Goal: Transaction & Acquisition: Purchase product/service

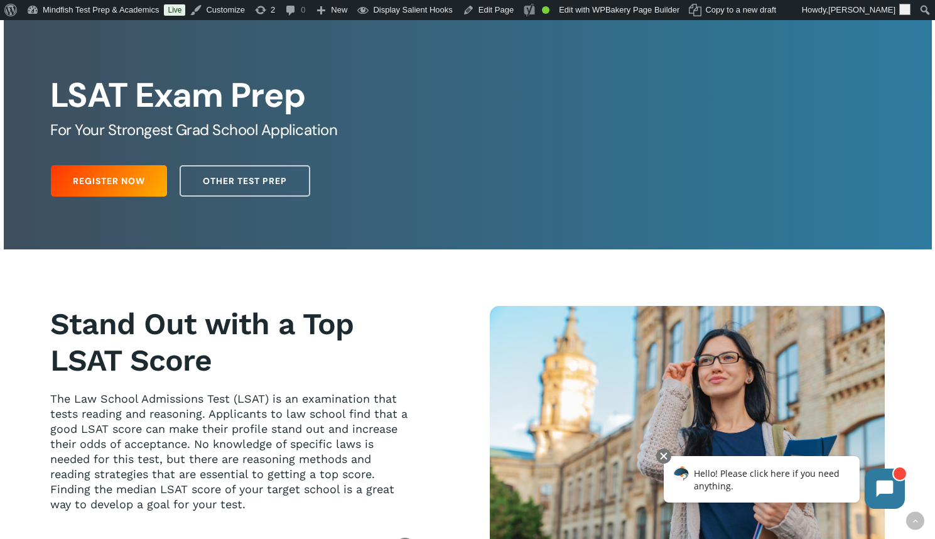
scroll to position [243, 0]
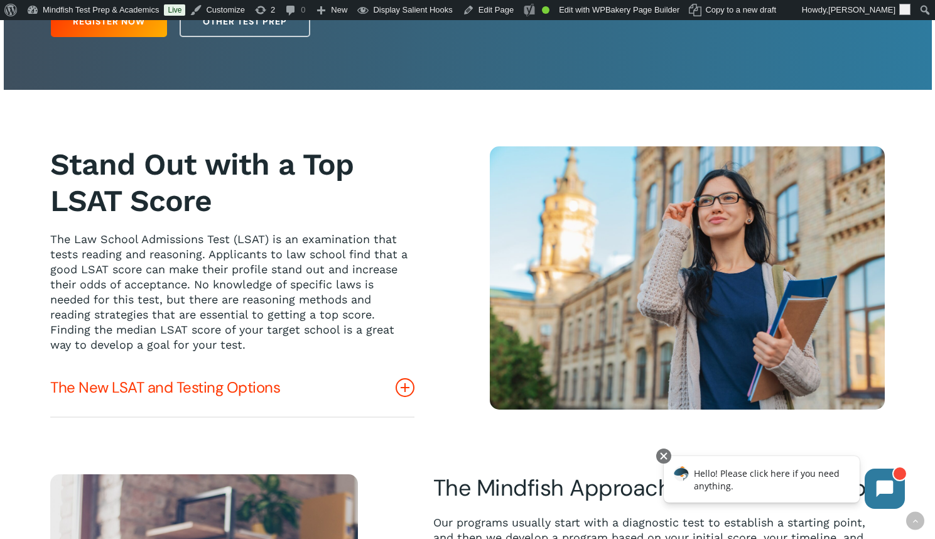
click at [411, 394] on icon at bounding box center [405, 387] width 19 height 19
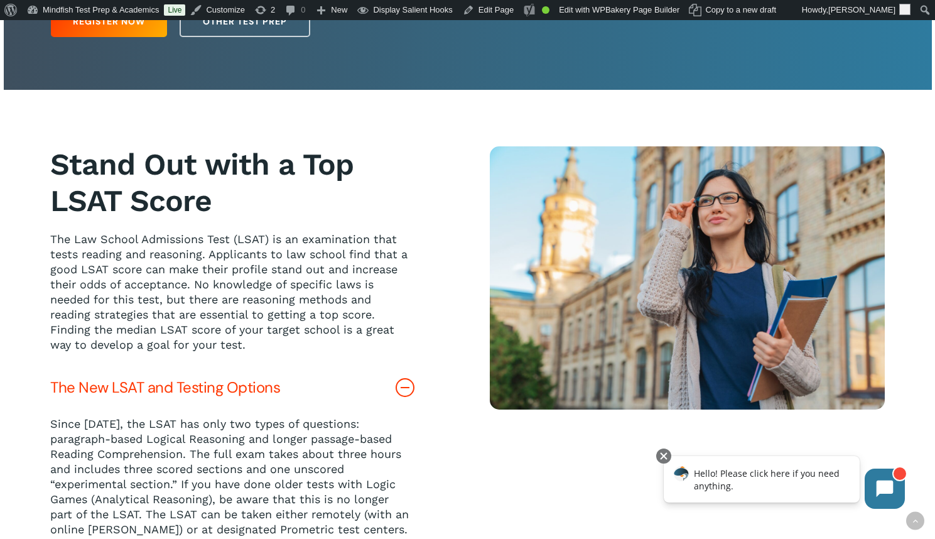
click at [411, 392] on icon at bounding box center [405, 387] width 19 height 19
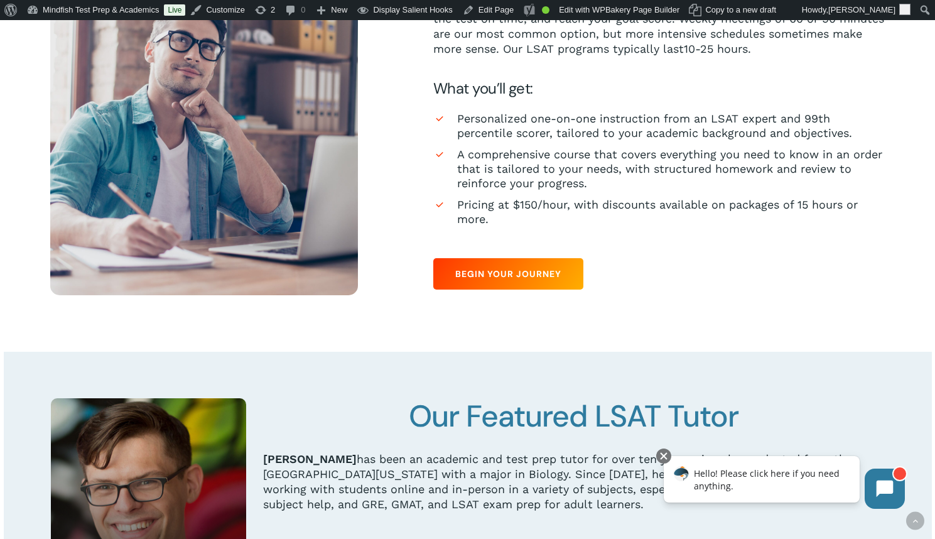
scroll to position [640, 0]
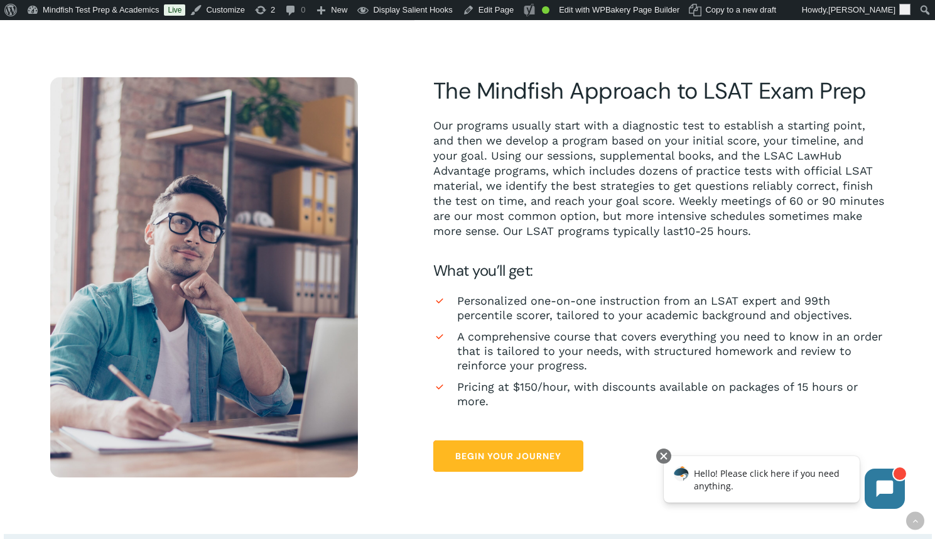
click at [520, 460] on span "Begin Your Journey" at bounding box center [508, 456] width 106 height 13
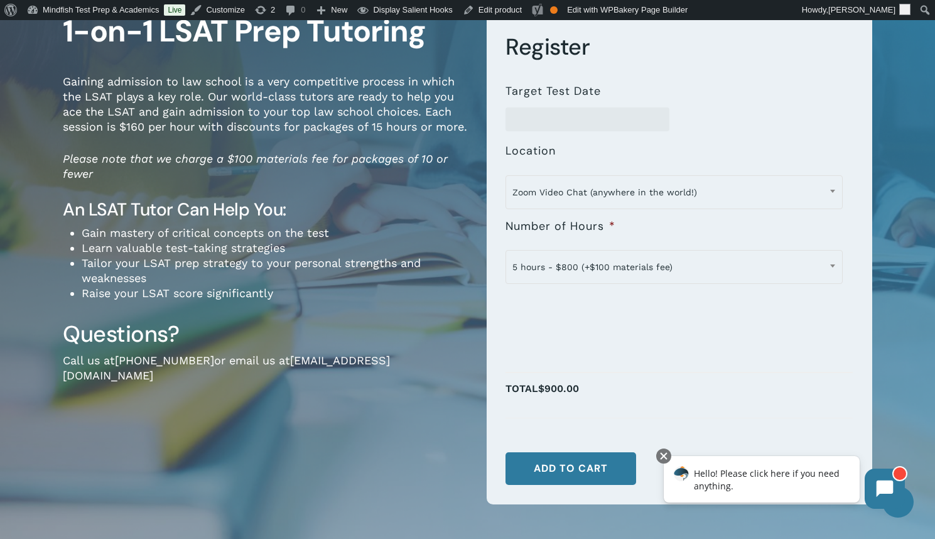
scroll to position [87, 0]
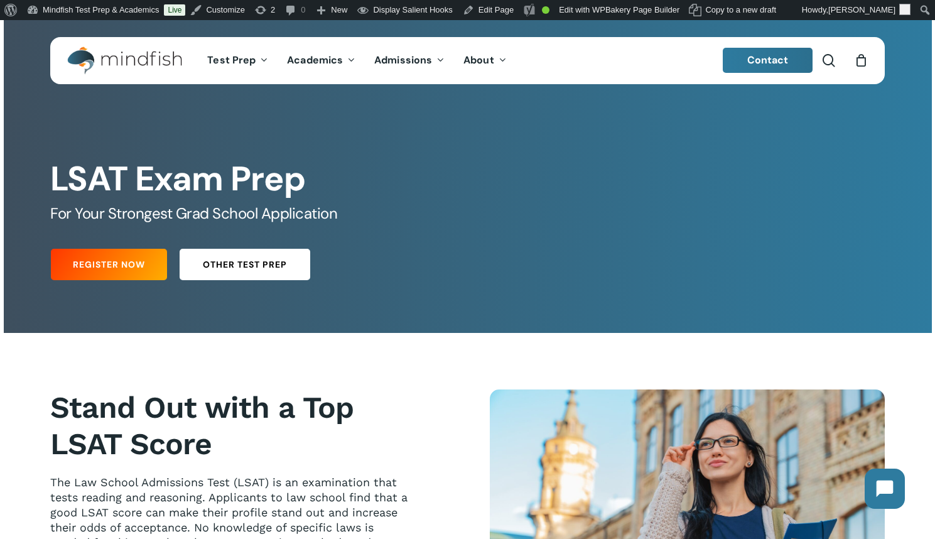
click at [258, 263] on span "Other Test Prep" at bounding box center [245, 264] width 84 height 13
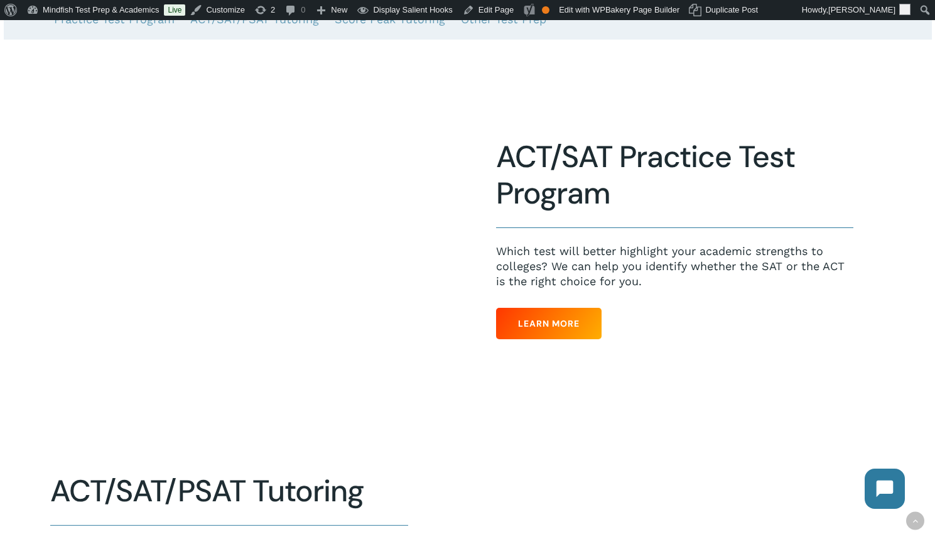
scroll to position [161, 0]
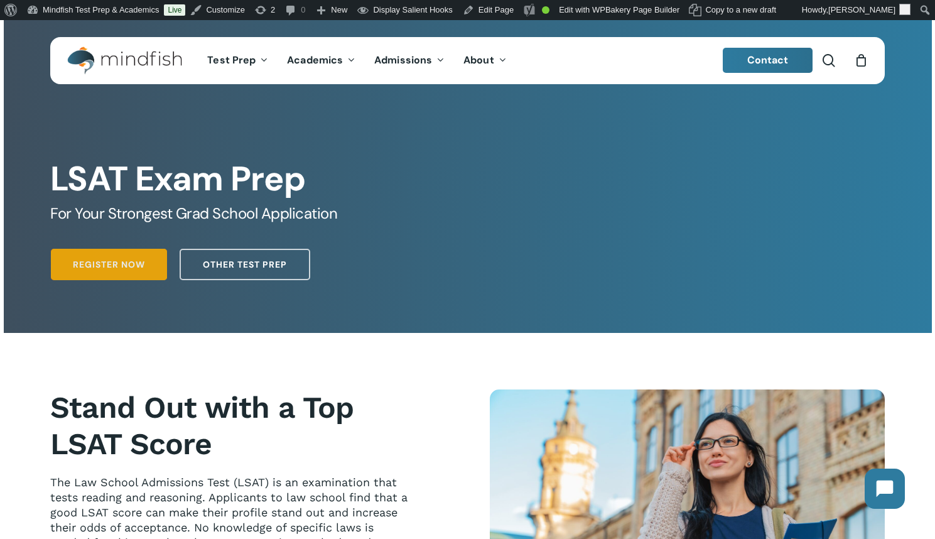
click at [116, 271] on span "Register Now" at bounding box center [109, 264] width 72 height 13
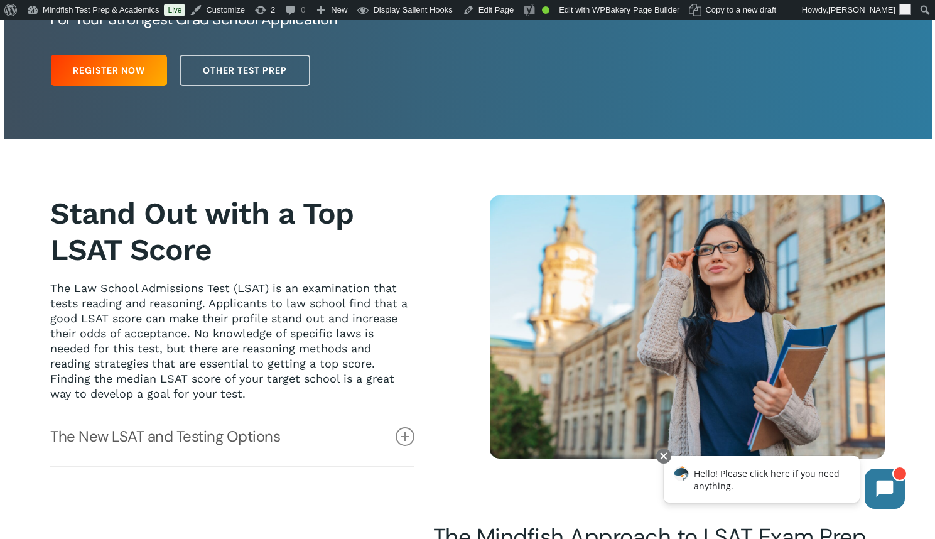
scroll to position [195, 0]
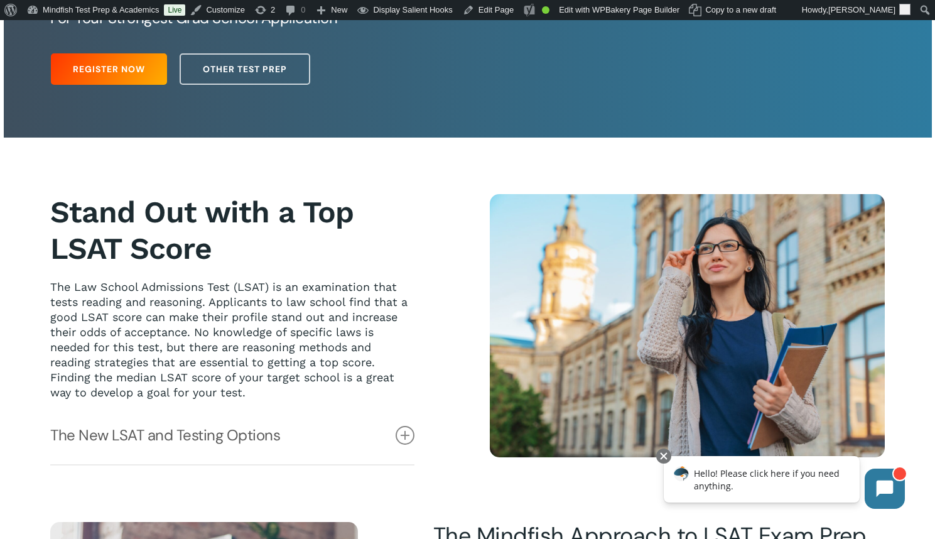
click at [192, 237] on b "Stand Out with a Top LSAT Score" at bounding box center [201, 230] width 303 height 72
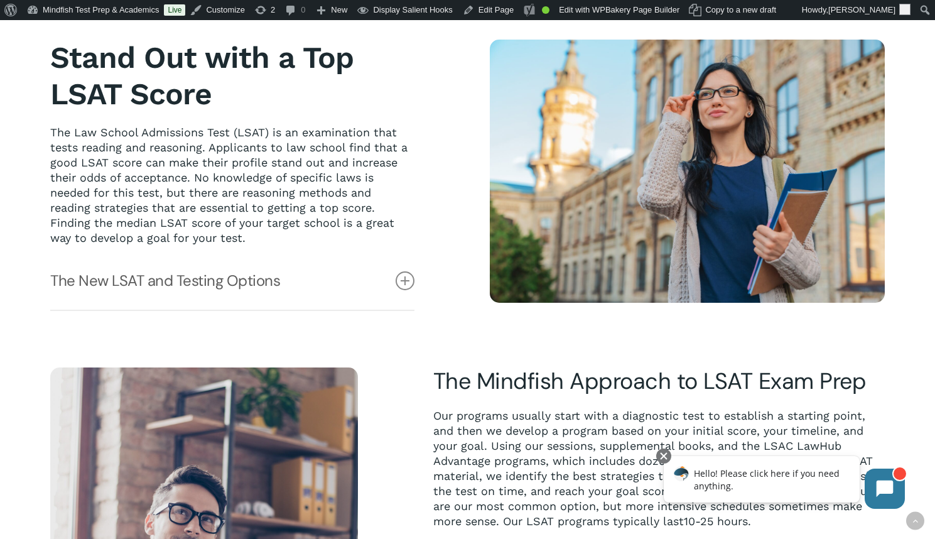
scroll to position [351, 0]
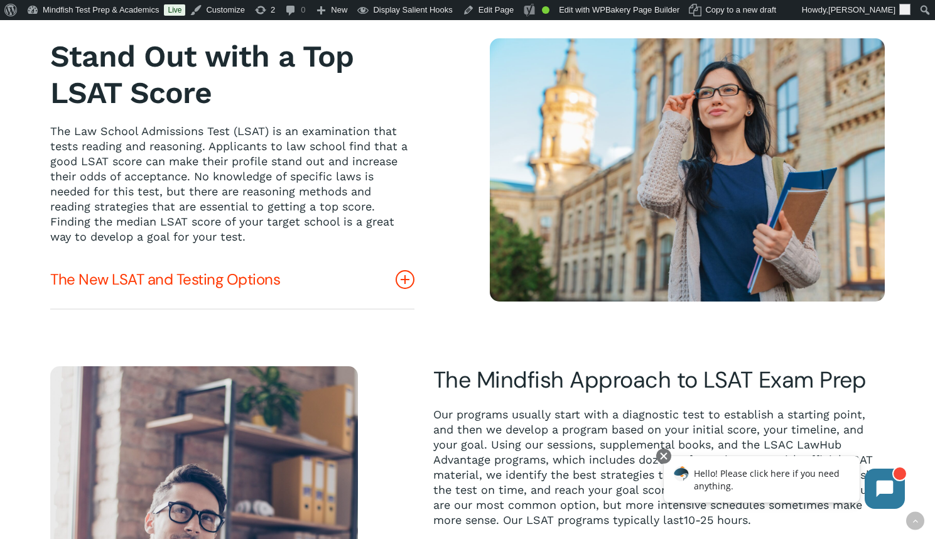
click at [377, 284] on link "The New LSAT and Testing Options" at bounding box center [232, 280] width 364 height 58
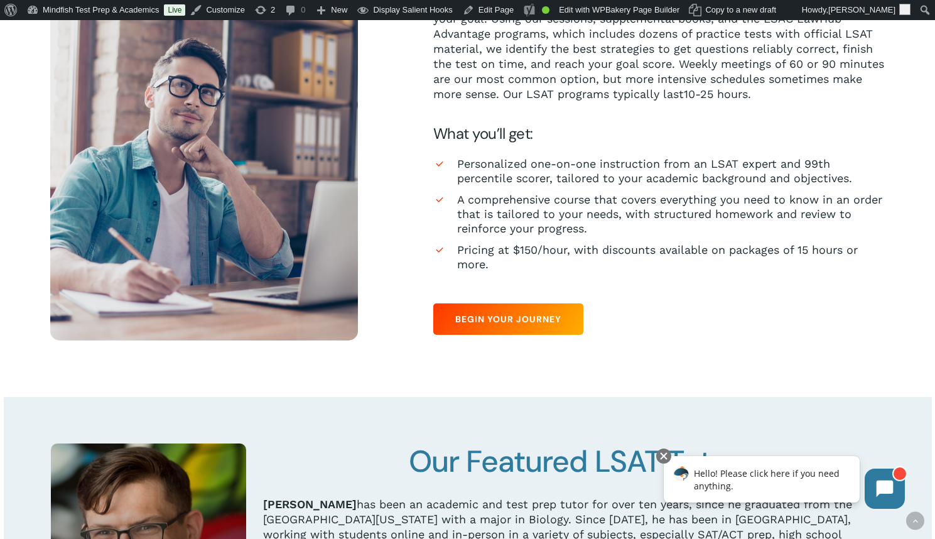
scroll to position [892, 0]
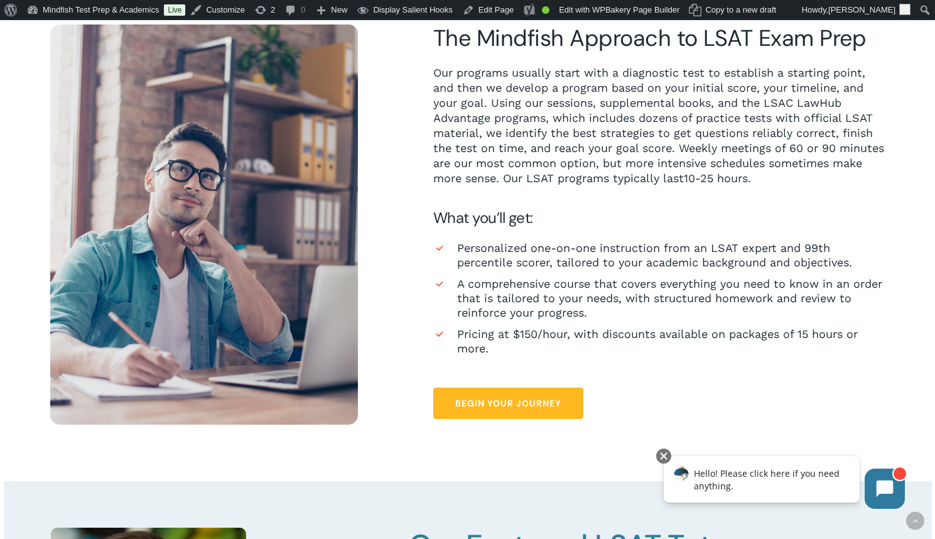
click at [463, 408] on span "Begin Your Journey" at bounding box center [508, 403] width 106 height 13
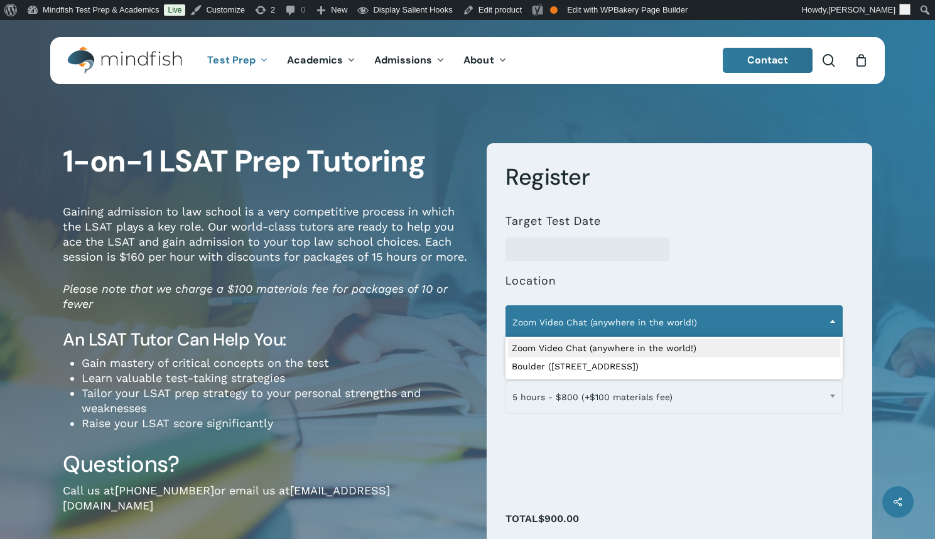
click at [614, 309] on span "Zoom Video Chat (anywhere in the world!)" at bounding box center [674, 322] width 336 height 26
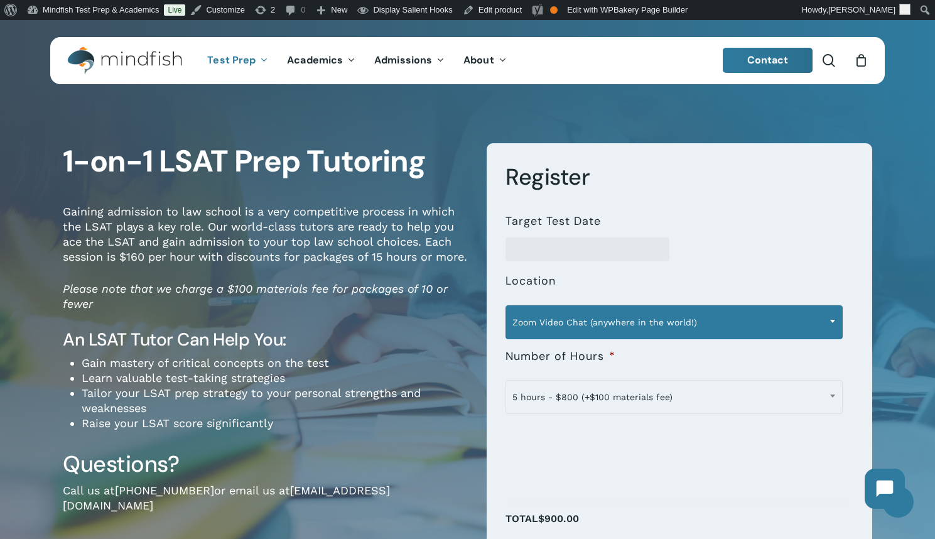
click at [597, 321] on span "Zoom Video Chat (anywhere in the world!)" at bounding box center [674, 322] width 336 height 26
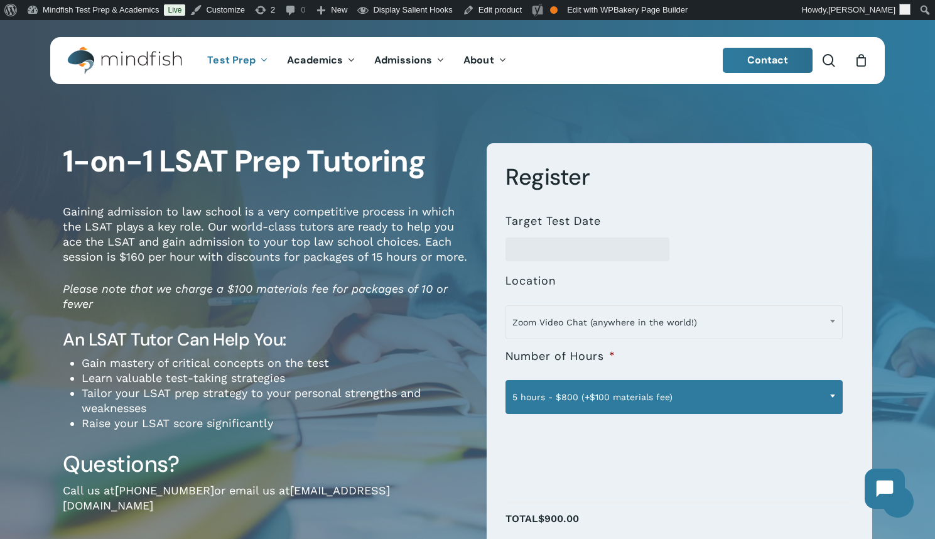
click at [580, 396] on span "5 hours - $800 (+$100 materials fee)" at bounding box center [674, 397] width 336 height 26
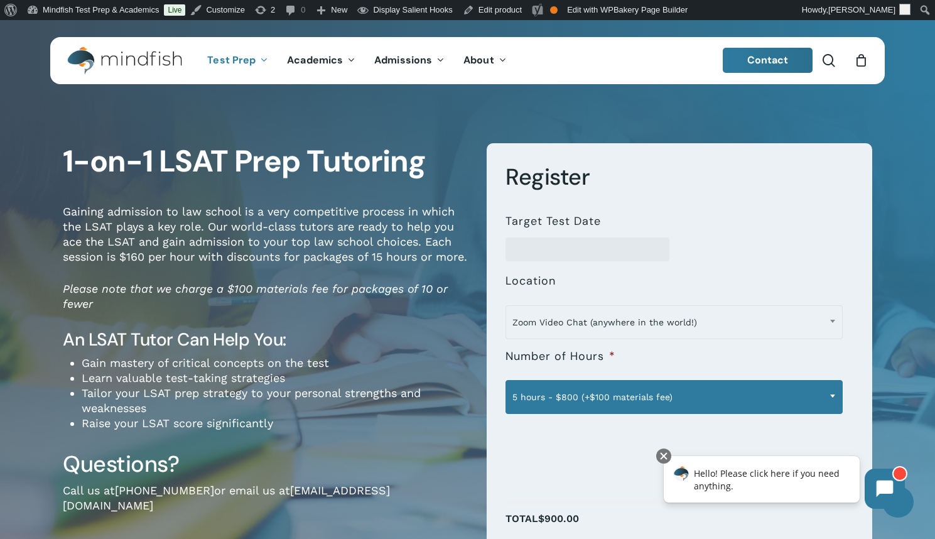
click at [574, 389] on span "5 hours - $800 (+$100 materials fee)" at bounding box center [674, 397] width 336 height 26
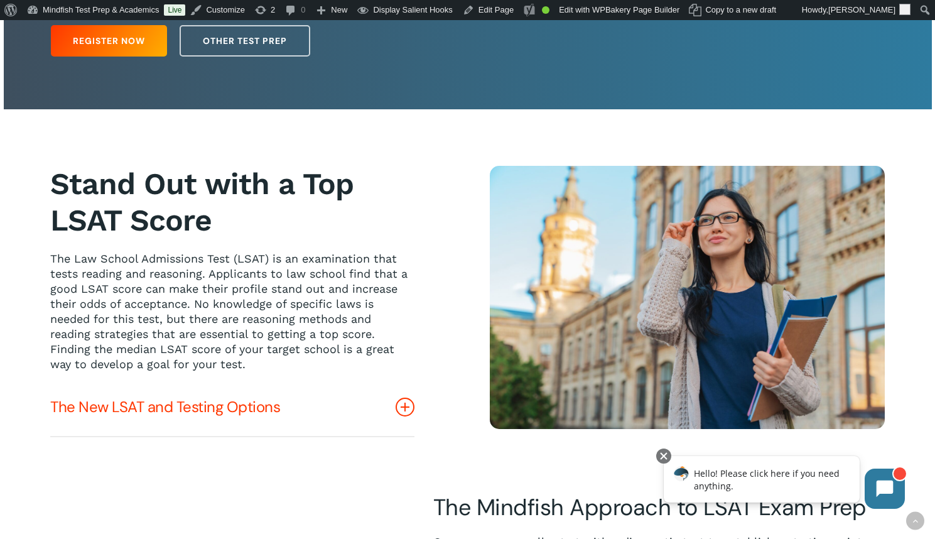
scroll to position [226, 0]
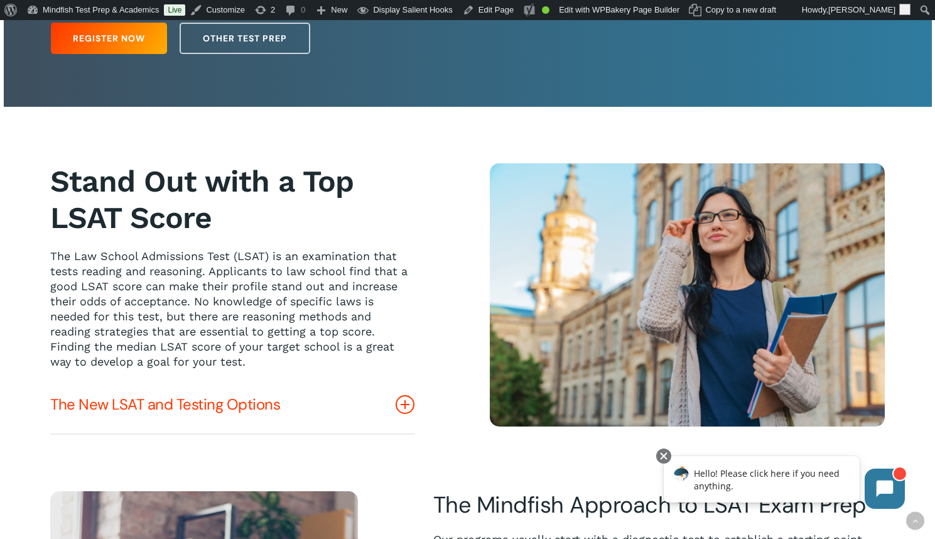
click at [413, 406] on icon at bounding box center [405, 404] width 19 height 19
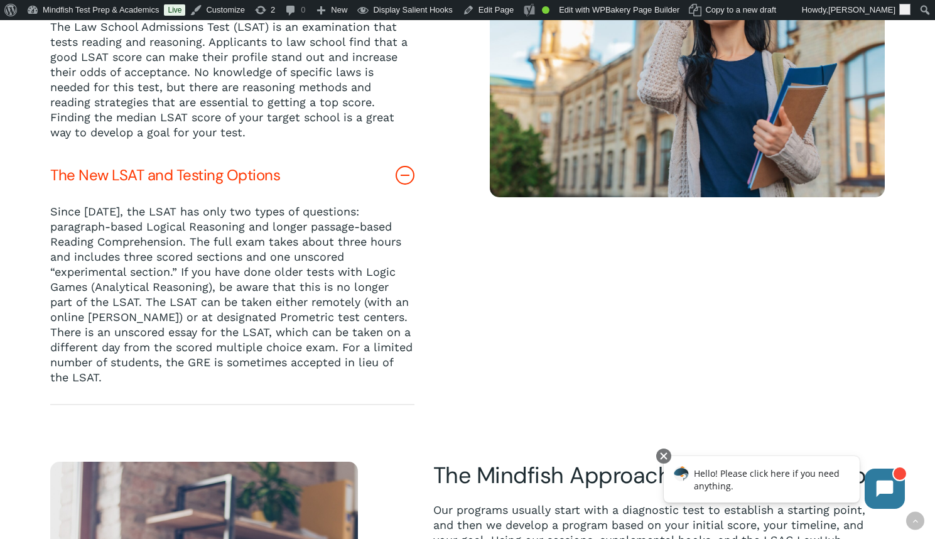
scroll to position [457, 0]
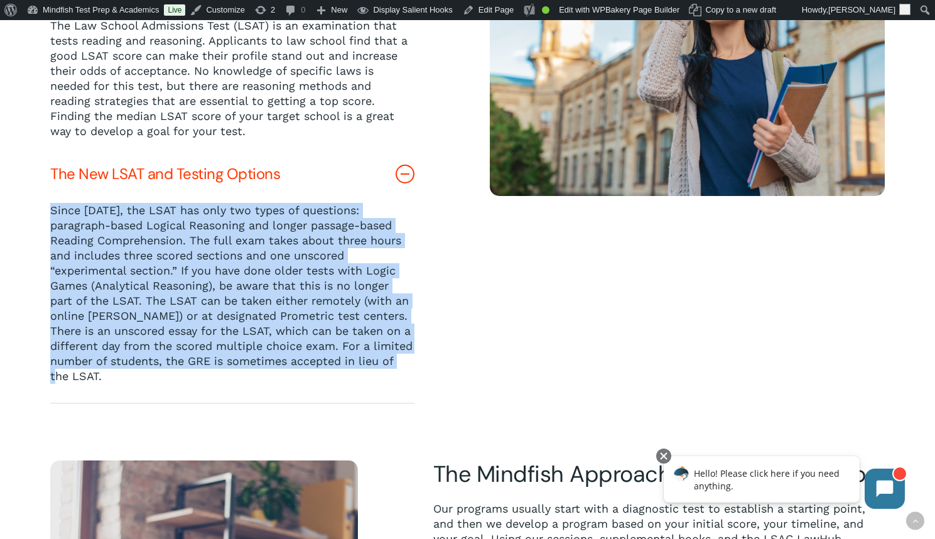
drag, startPoint x: 52, startPoint y: 213, endPoint x: 171, endPoint y: 393, distance: 215.8
click at [171, 393] on div "Since 2024, the LSAT has only two types of questions: paragraph-based Logical R…" at bounding box center [232, 303] width 364 height 200
copy span "Since 2024, the LSAT has only two types of questions: paragraph-based Logical R…"
click at [234, 210] on span "Since 2024, the LSAT has only two types of questions: paragraph-based Logical R…" at bounding box center [231, 292] width 362 height 179
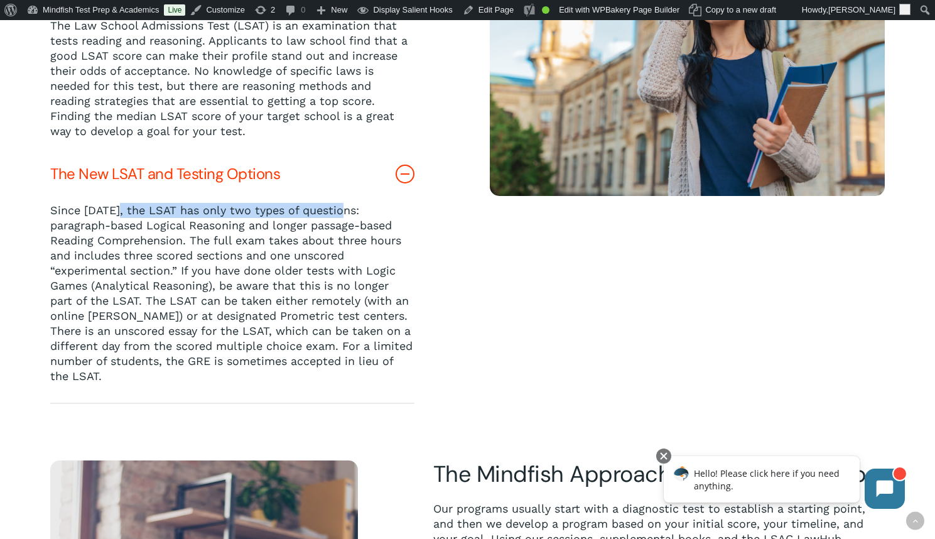
drag, startPoint x: 345, startPoint y: 212, endPoint x: 117, endPoint y: 214, distance: 228.0
click at [117, 214] on span "Since 2024, the LSAT has only two types of questions: paragraph-based Logical R…" at bounding box center [231, 292] width 362 height 179
copy span "the LSAT has only two types of questions"
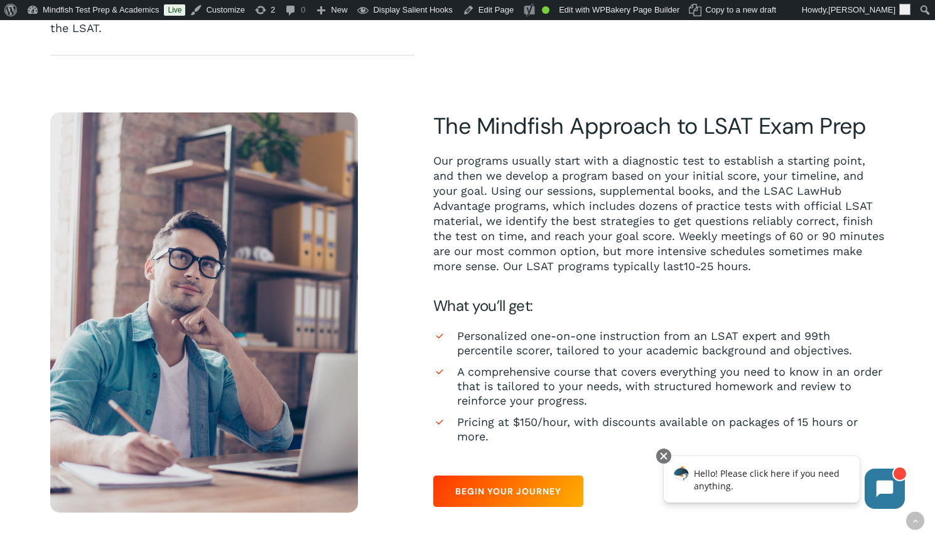
scroll to position [867, 0]
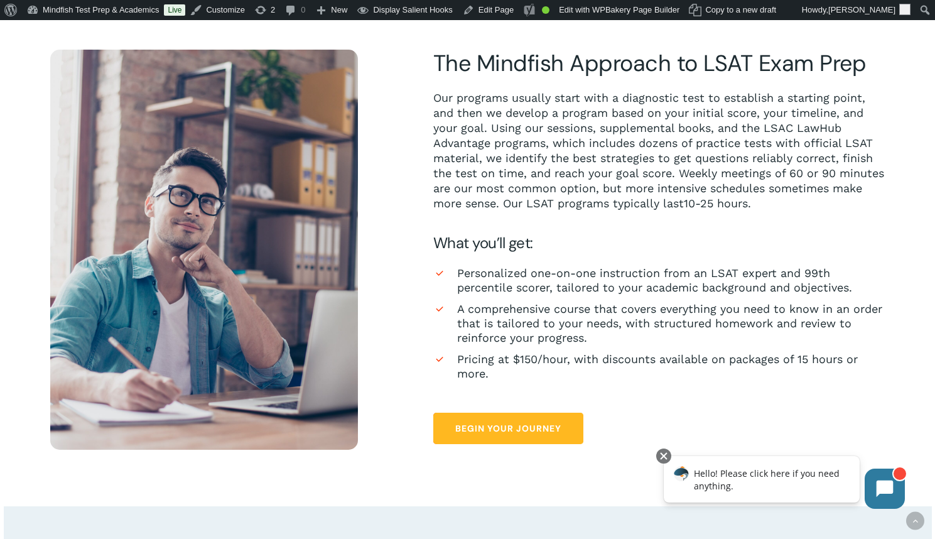
click at [459, 435] on span "Begin Your Journey" at bounding box center [508, 428] width 106 height 13
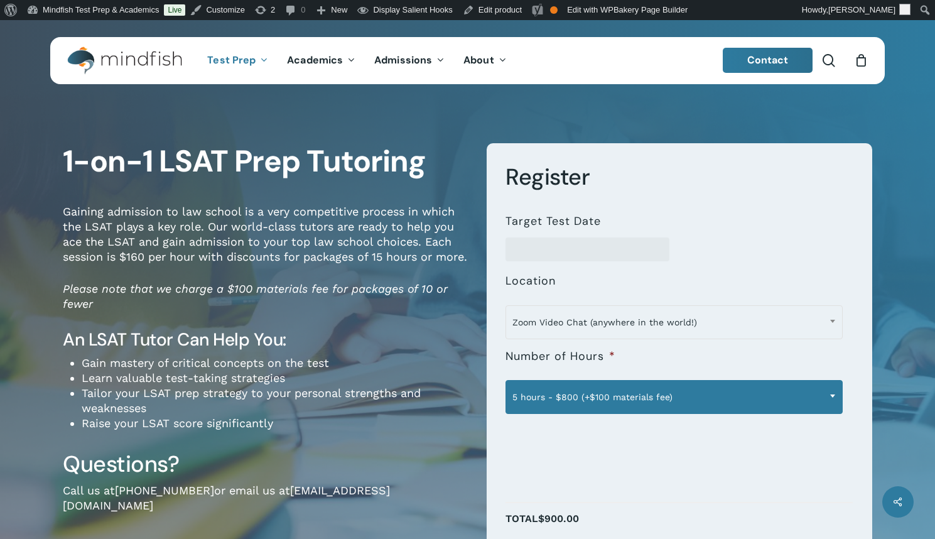
click at [568, 393] on span "5 hours - $800 (+$100 materials fee)" at bounding box center [674, 397] width 336 height 26
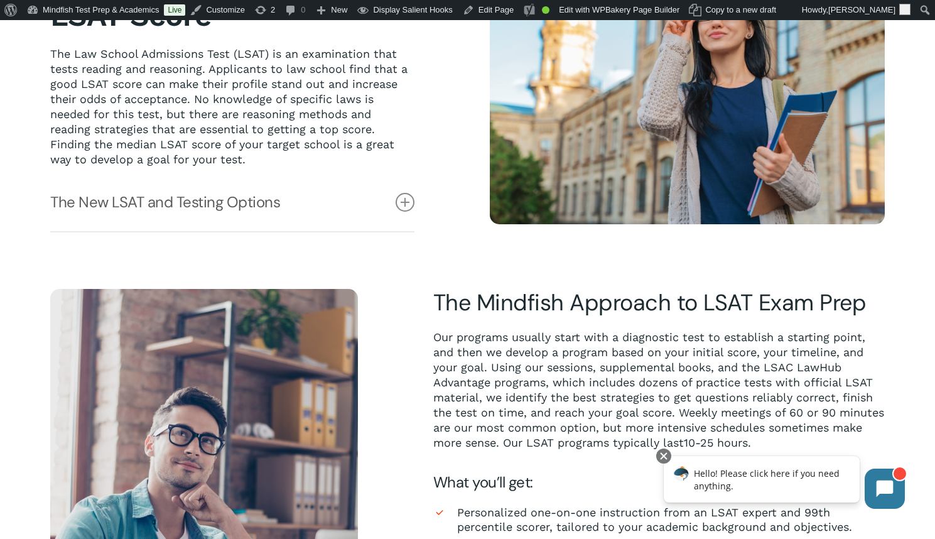
scroll to position [271, 0]
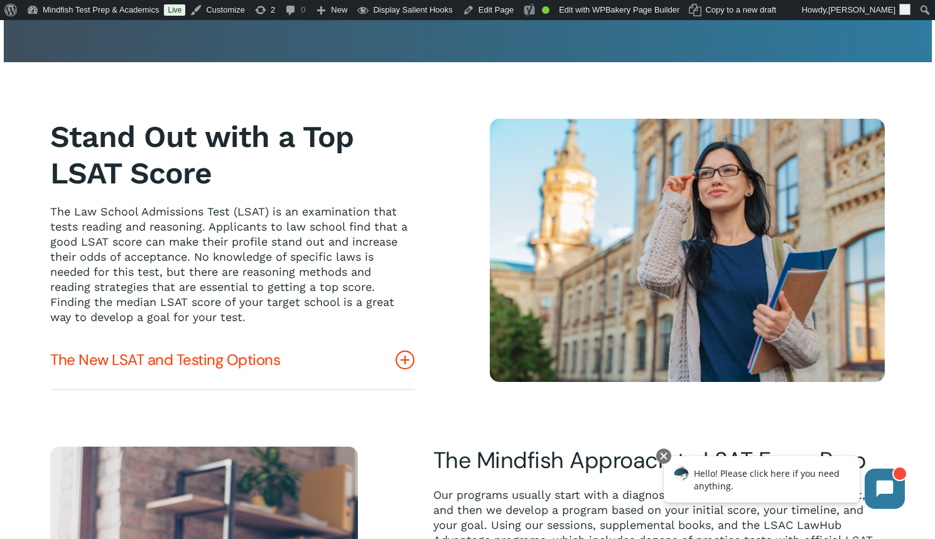
click at [406, 355] on icon at bounding box center [405, 359] width 19 height 19
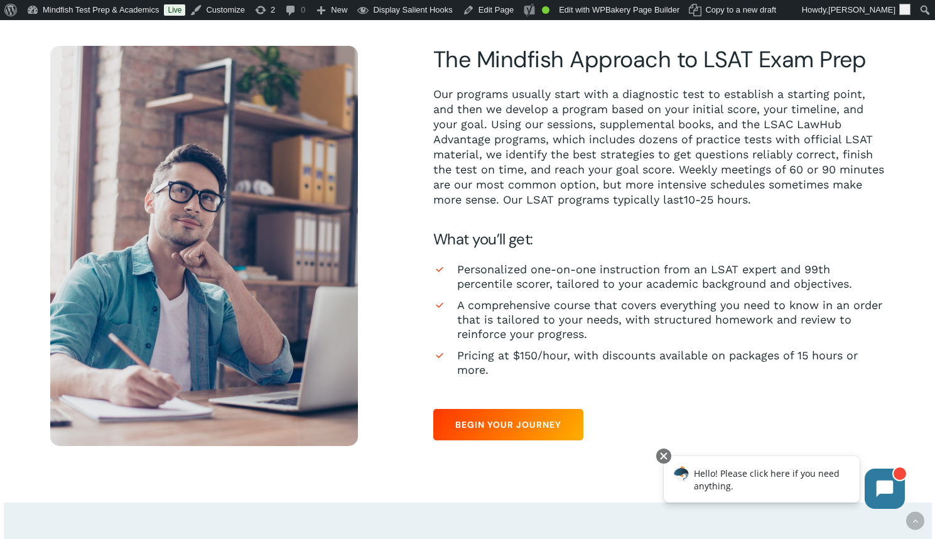
scroll to position [887, 0]
